Goal: Information Seeking & Learning: Check status

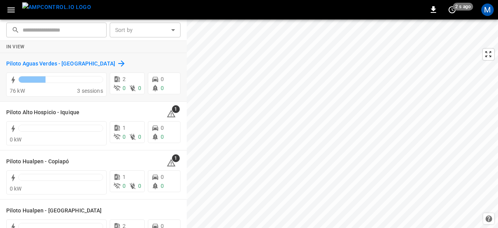
click at [62, 64] on h6 "Piloto Aguas Verdes - [GEOGRAPHIC_DATA]" at bounding box center [60, 64] width 109 height 9
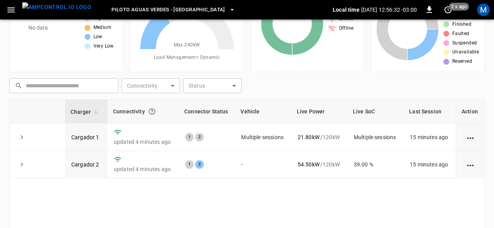
scroll to position [78, 0]
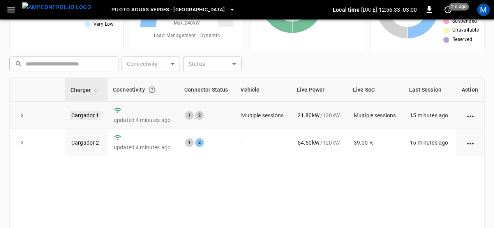
click at [90, 115] on link "Cargador 1" at bounding box center [85, 115] width 31 height 9
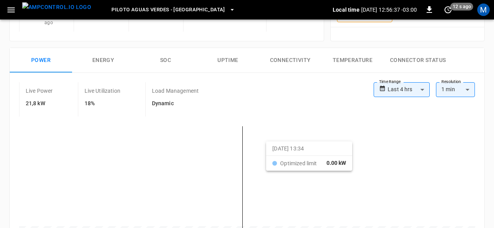
scroll to position [117, 0]
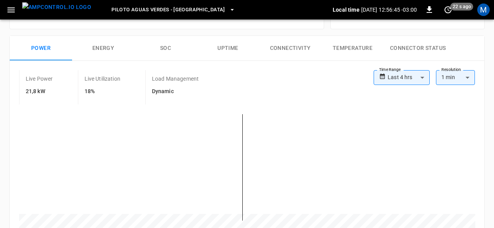
click at [103, 47] on button "Energy" at bounding box center [103, 48] width 62 height 25
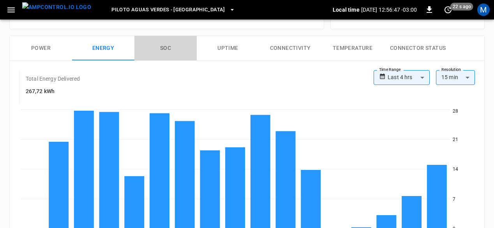
click at [175, 49] on button "SOC" at bounding box center [165, 48] width 62 height 25
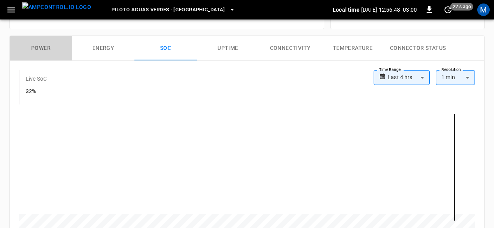
click at [26, 45] on button "Power" at bounding box center [41, 48] width 62 height 25
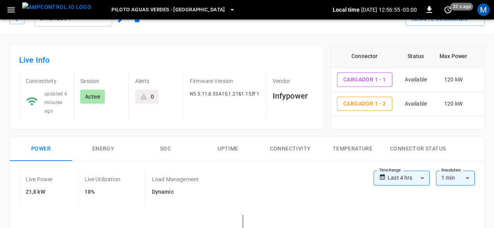
scroll to position [0, 0]
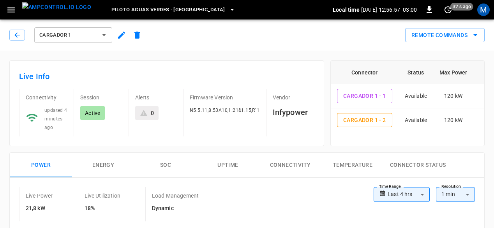
click at [100, 37] on icon "button" at bounding box center [104, 35] width 8 height 8
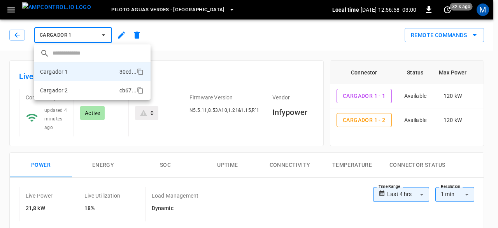
click at [79, 86] on li "Cargador 2 cb67 ..." at bounding box center [92, 90] width 117 height 19
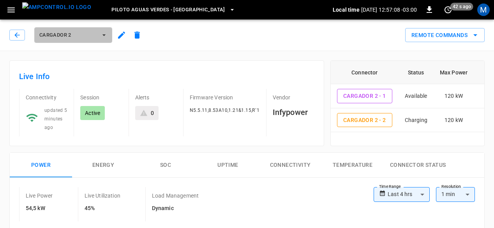
click at [72, 32] on span "Cargador 2" at bounding box center [68, 35] width 58 height 9
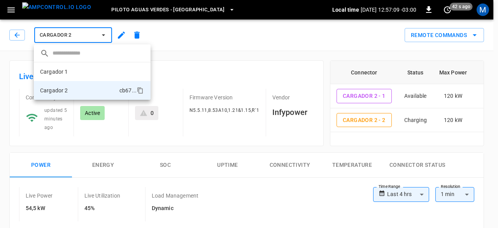
click at [74, 72] on li "Cargador 1 30ed ..." at bounding box center [92, 71] width 117 height 19
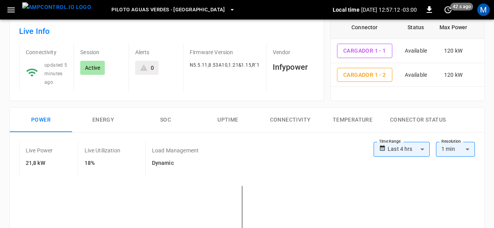
scroll to position [117, 0]
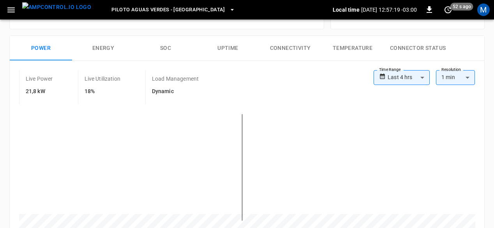
click at [162, 47] on button "SOC" at bounding box center [165, 48] width 62 height 25
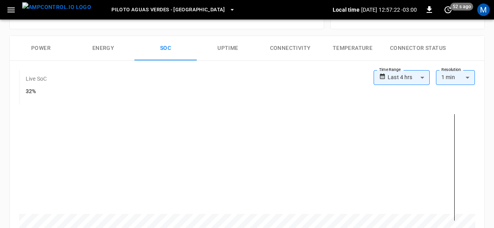
click at [44, 40] on button "Power" at bounding box center [41, 48] width 62 height 25
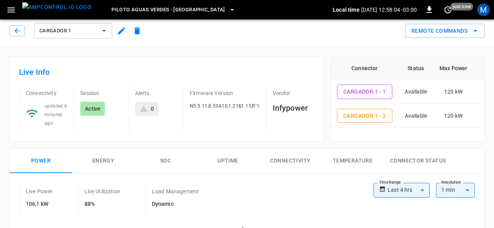
scroll to position [0, 0]
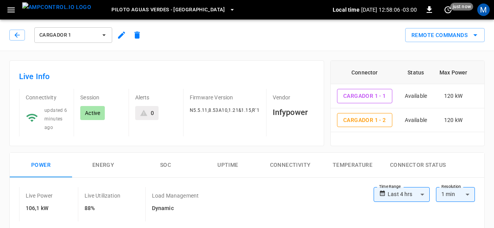
click at [95, 34] on span "Cargador 1" at bounding box center [68, 35] width 58 height 9
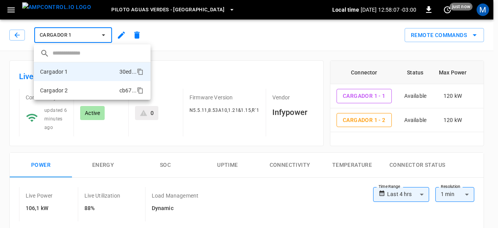
click at [83, 88] on li "Cargador 2 cb67 ..." at bounding box center [92, 90] width 117 height 19
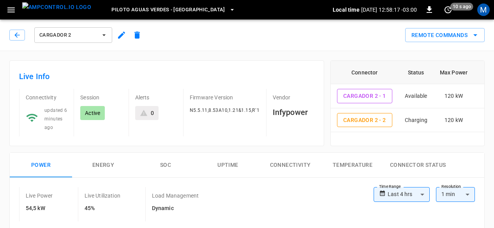
click at [358, 38] on div "Remote Commands" at bounding box center [314, 32] width 339 height 21
click at [98, 33] on button "Cargador 2" at bounding box center [73, 35] width 78 height 16
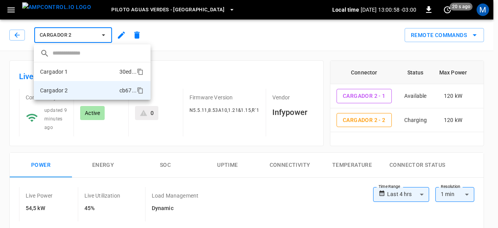
click at [85, 70] on li "Cargador 1 30ed ..." at bounding box center [92, 71] width 117 height 19
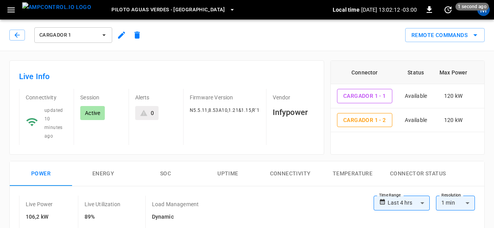
click at [173, 60] on div "Live Info Connectivity updated 10 minutes ago Session Active Alerts 0 Firmware …" at bounding box center [166, 107] width 315 height 94
click at [172, 57] on div "Live Info Connectivity updated 10 minutes ago Session Active Alerts 0 Firmware …" at bounding box center [163, 104] width 321 height 100
click at [292, 50] on div "Cargador 1 Remote Commands" at bounding box center [245, 33] width 497 height 34
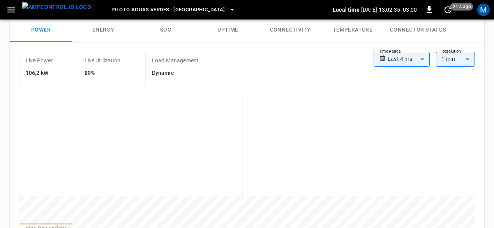
scroll to position [165, 0]
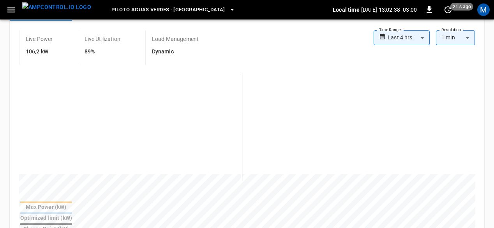
click at [72, 223] on div at bounding box center [46, 224] width 52 height 2
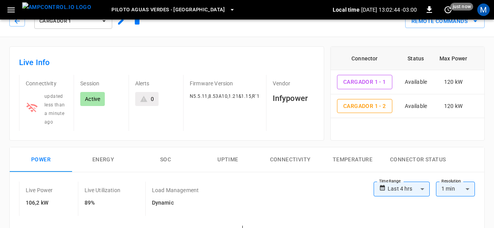
scroll to position [0, 0]
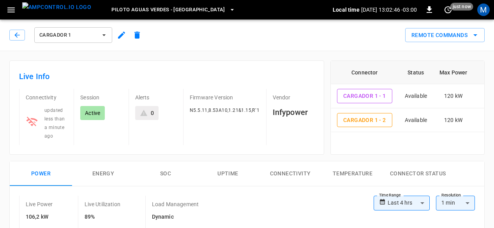
click at [202, 56] on div "Live Info Connectivity updated less than a minute ago Session Active Alerts 0 F…" at bounding box center [163, 104] width 321 height 100
click at [101, 39] on button "Cargador 1" at bounding box center [73, 35] width 78 height 16
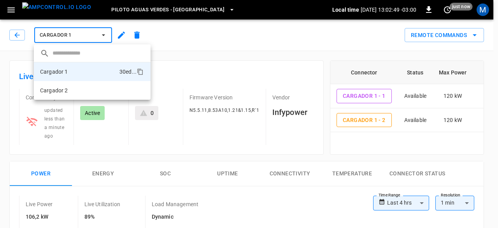
drag, startPoint x: 67, startPoint y: 93, endPoint x: 149, endPoint y: 8, distance: 117.8
click at [67, 93] on p "Cargador 2" at bounding box center [54, 90] width 28 height 8
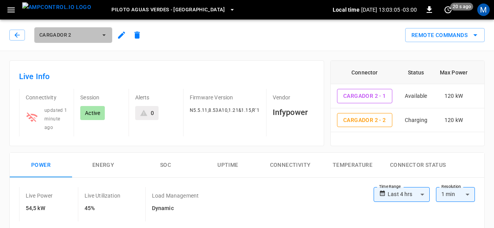
click at [104, 32] on icon "button" at bounding box center [104, 35] width 8 height 8
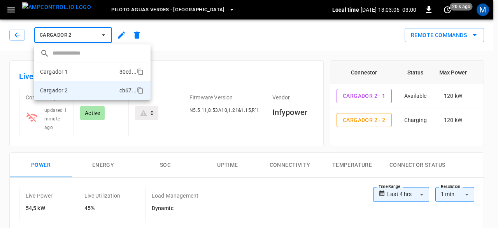
click at [84, 72] on li "Cargador 1 30ed ..." at bounding box center [92, 71] width 117 height 19
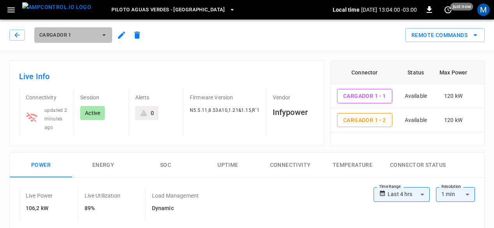
click at [108, 32] on button "Cargador 1" at bounding box center [73, 35] width 78 height 16
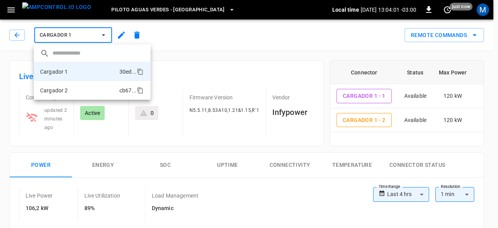
click at [89, 93] on li "Cargador 2 cb67 ..." at bounding box center [92, 90] width 117 height 19
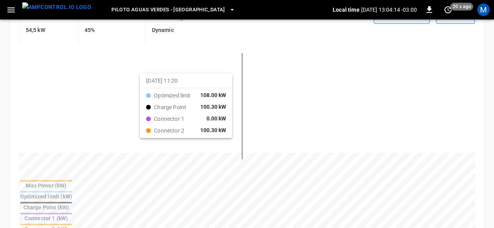
scroll to position [78, 0]
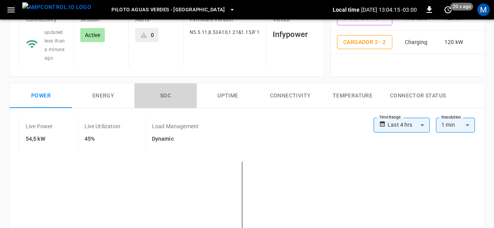
click at [172, 95] on button "SOC" at bounding box center [165, 95] width 62 height 25
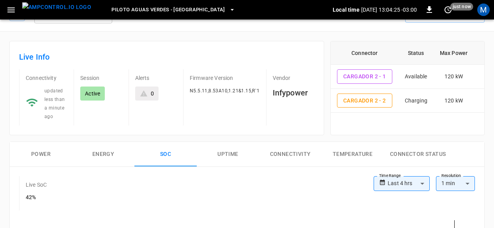
scroll to position [0, 0]
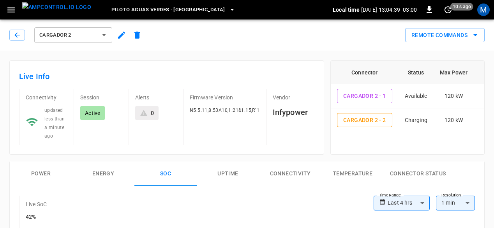
click at [104, 34] on icon "button" at bounding box center [103, 35] width 3 height 2
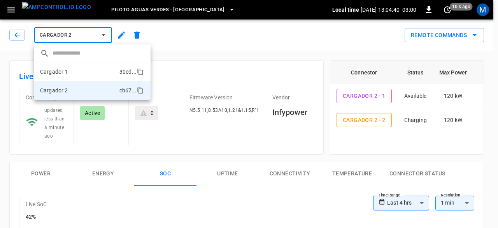
click at [95, 66] on li "Cargador 1 30ed ..." at bounding box center [92, 71] width 117 height 19
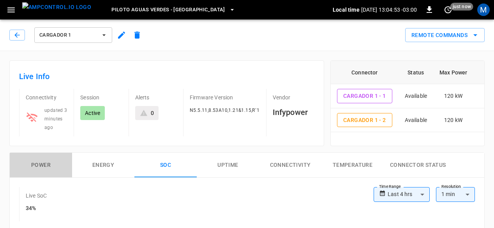
click at [42, 165] on button "Power" at bounding box center [41, 165] width 62 height 25
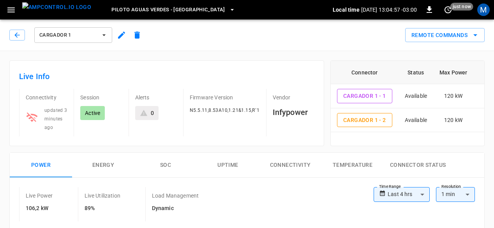
click at [9, 10] on icon "button" at bounding box center [10, 9] width 7 height 5
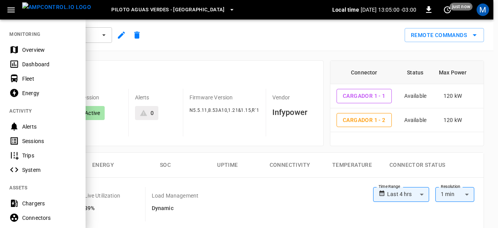
drag, startPoint x: 36, startPoint y: 48, endPoint x: 233, endPoint y: 0, distance: 202.7
click at [36, 48] on div "Overview" at bounding box center [49, 50] width 54 height 8
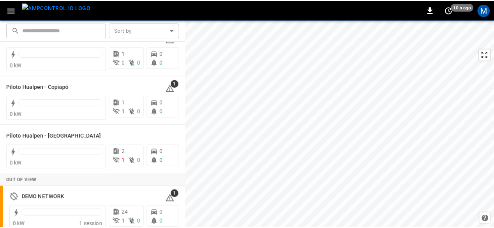
scroll to position [81, 0]
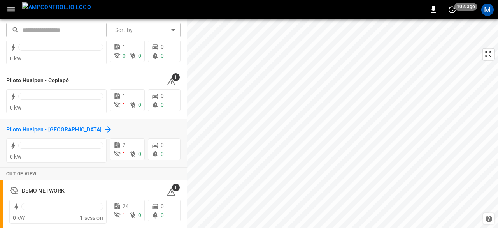
click at [65, 127] on h6 "Piloto Hualpen - [GEOGRAPHIC_DATA]" at bounding box center [53, 129] width 95 height 9
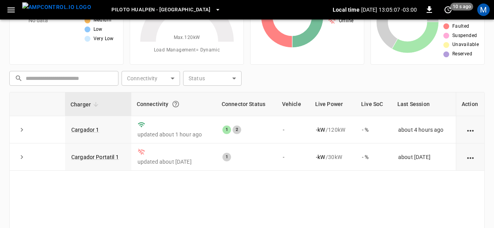
scroll to position [66, 0]
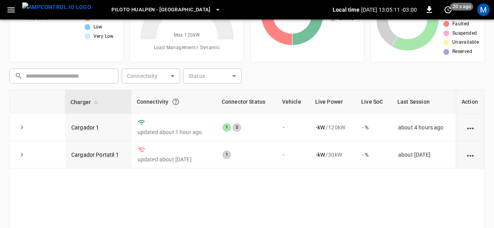
click at [90, 128] on link "Cargador 1" at bounding box center [85, 127] width 28 height 6
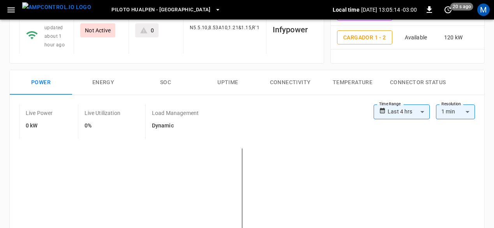
scroll to position [86, 0]
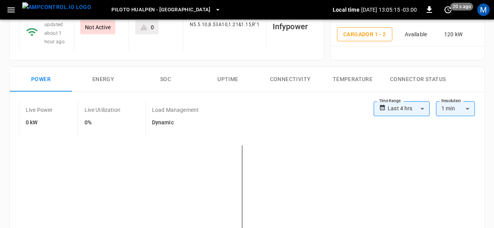
click at [164, 81] on button "SOC" at bounding box center [165, 79] width 62 height 25
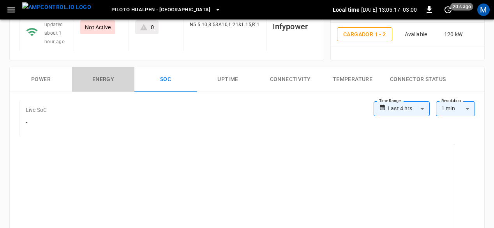
drag, startPoint x: 107, startPoint y: 80, endPoint x: 100, endPoint y: 80, distance: 7.0
click at [107, 80] on button "Energy" at bounding box center [103, 79] width 62 height 25
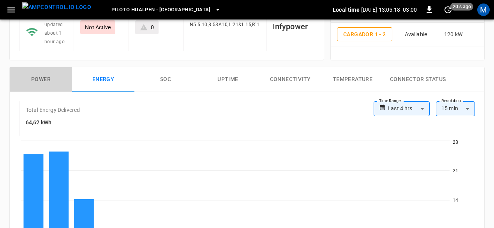
click at [49, 79] on button "Power" at bounding box center [41, 79] width 62 height 25
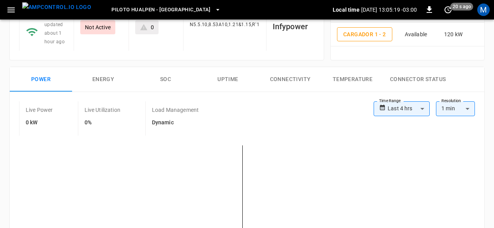
scroll to position [0, 0]
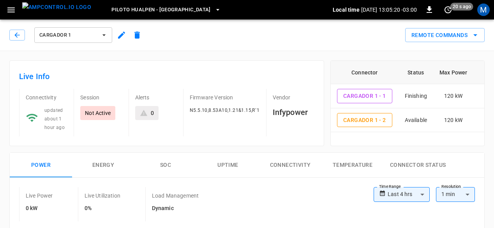
click at [11, 14] on icon "button" at bounding box center [11, 10] width 10 height 10
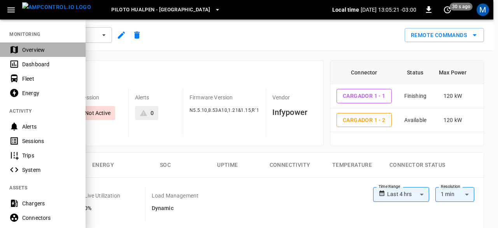
click at [36, 53] on div "Overview" at bounding box center [49, 50] width 54 height 8
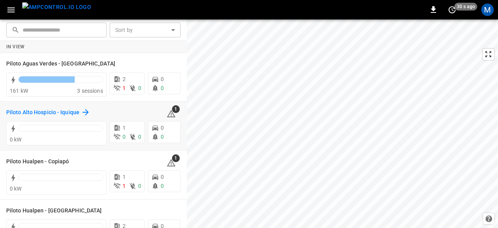
click at [15, 114] on h6 "Piloto Alto Hospicio - Iquique" at bounding box center [42, 112] width 73 height 9
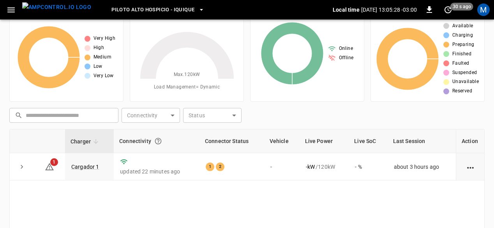
scroll to position [39, 0]
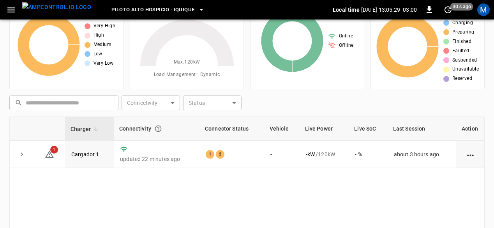
click at [81, 153] on link "Cargador 1" at bounding box center [85, 154] width 28 height 6
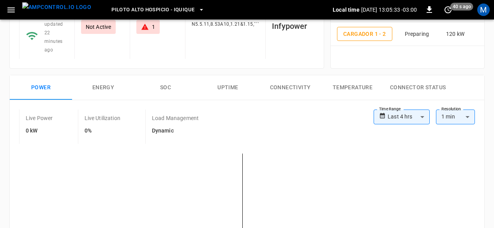
scroll to position [78, 0]
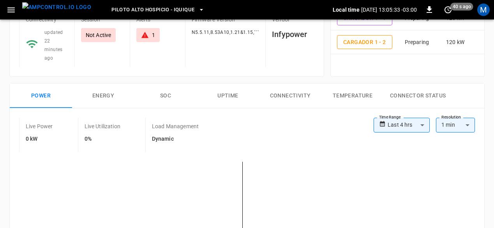
click at [159, 91] on button "SOC" at bounding box center [165, 95] width 62 height 25
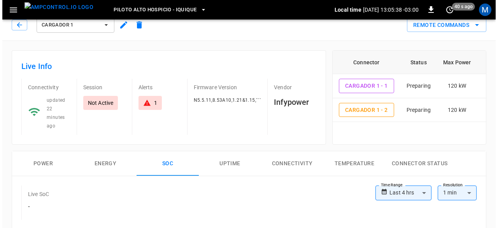
scroll to position [0, 0]
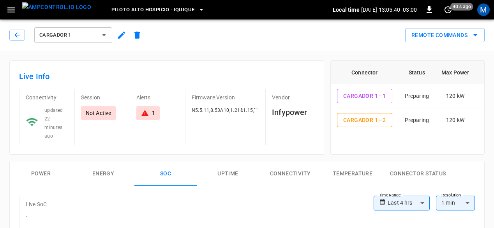
click at [7, 7] on icon "button" at bounding box center [11, 10] width 10 height 10
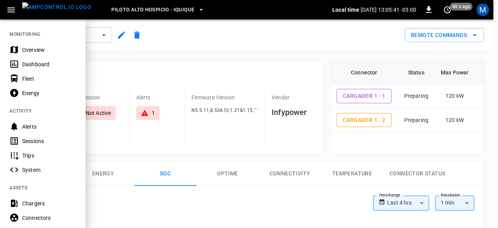
click at [23, 46] on div "Overview" at bounding box center [49, 50] width 54 height 8
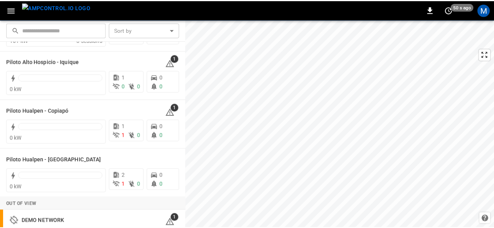
scroll to position [78, 0]
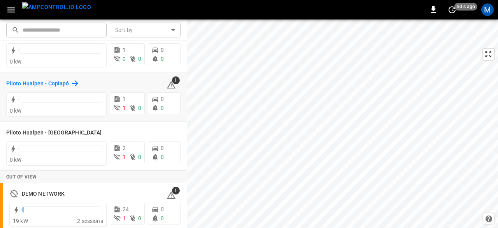
click at [9, 84] on h6 "Piloto Hualpen - Copiapó" at bounding box center [37, 83] width 63 height 9
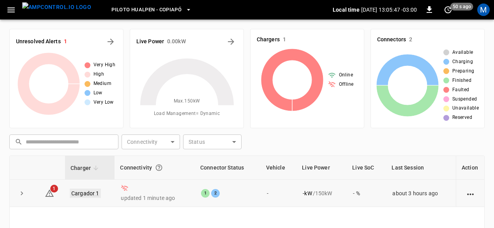
click at [89, 192] on link "Cargador 1" at bounding box center [85, 192] width 31 height 9
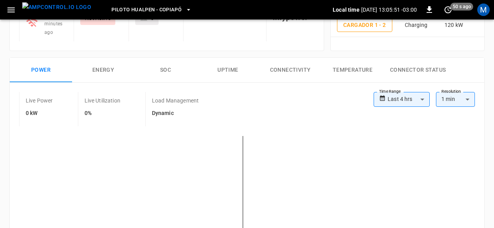
scroll to position [91, 0]
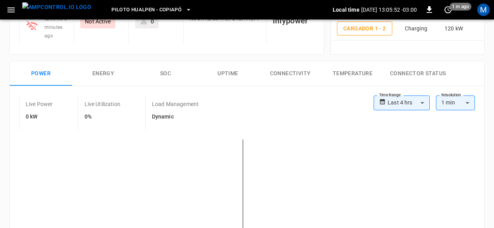
click at [164, 67] on button "SOC" at bounding box center [165, 73] width 62 height 25
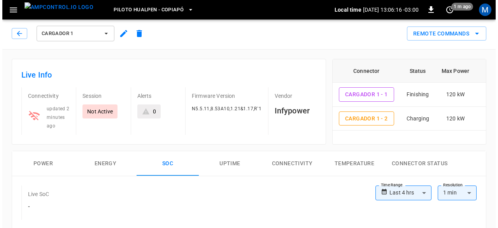
scroll to position [0, 0]
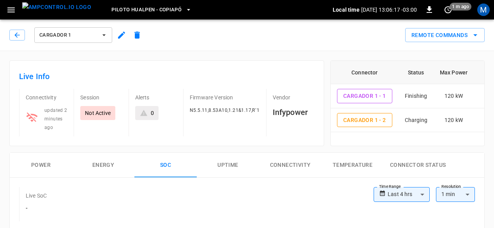
click at [9, 9] on icon "button" at bounding box center [11, 10] width 10 height 10
